Goal: Contribute content

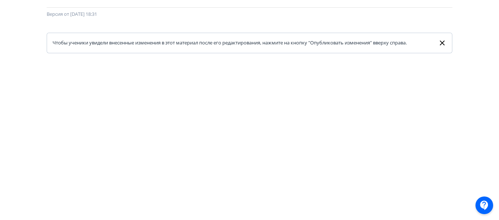
scroll to position [6, 0]
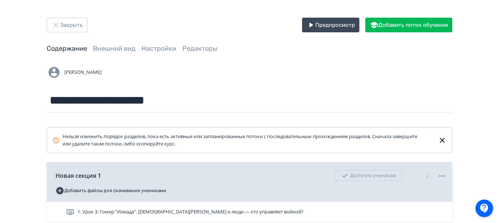
drag, startPoint x: 44, startPoint y: 1, endPoint x: 270, endPoint y: 73, distance: 237.5
click at [270, 73] on div "[PERSON_NAME]" at bounding box center [250, 72] width 406 height 15
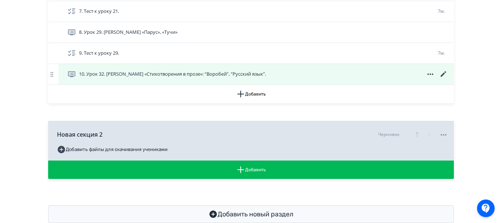
scroll to position [327, 0]
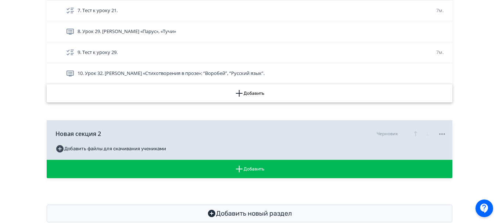
click at [244, 95] on button "Добавить" at bounding box center [250, 93] width 406 height 18
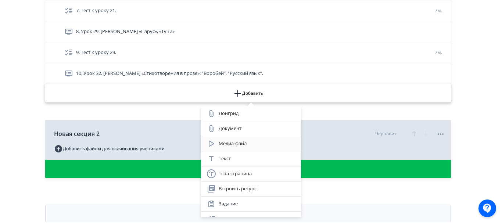
scroll to position [69, 0]
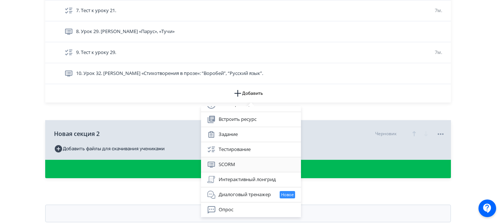
click at [229, 162] on div "SCORM" at bounding box center [251, 164] width 88 height 9
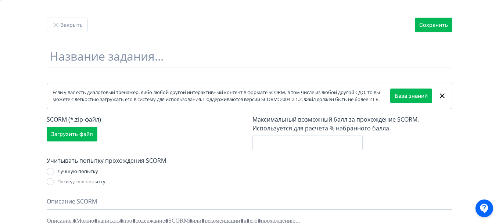
scroll to position [41, 0]
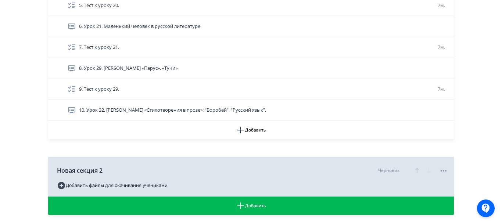
scroll to position [291, 0]
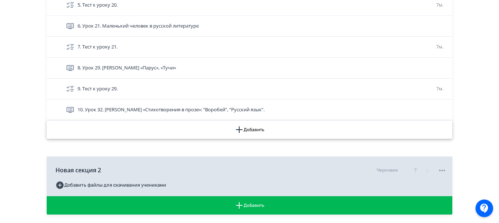
click at [256, 132] on button "Добавить" at bounding box center [250, 129] width 406 height 18
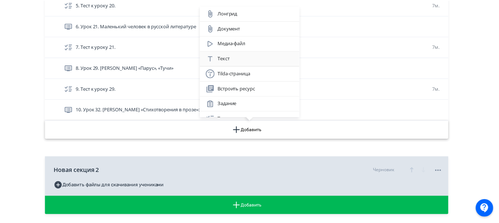
scroll to position [69, 0]
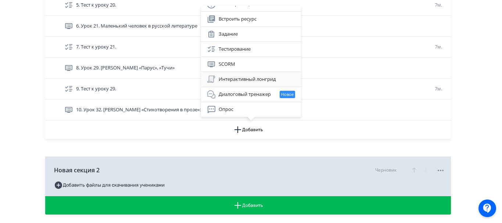
click at [232, 80] on div "Интерактивный лонгрид" at bounding box center [251, 79] width 88 height 9
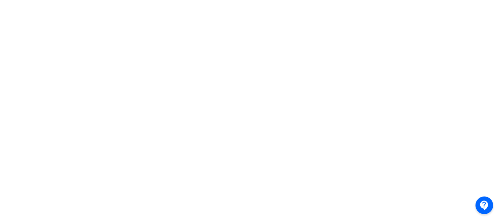
scroll to position [204, 0]
